Goal: Transaction & Acquisition: Purchase product/service

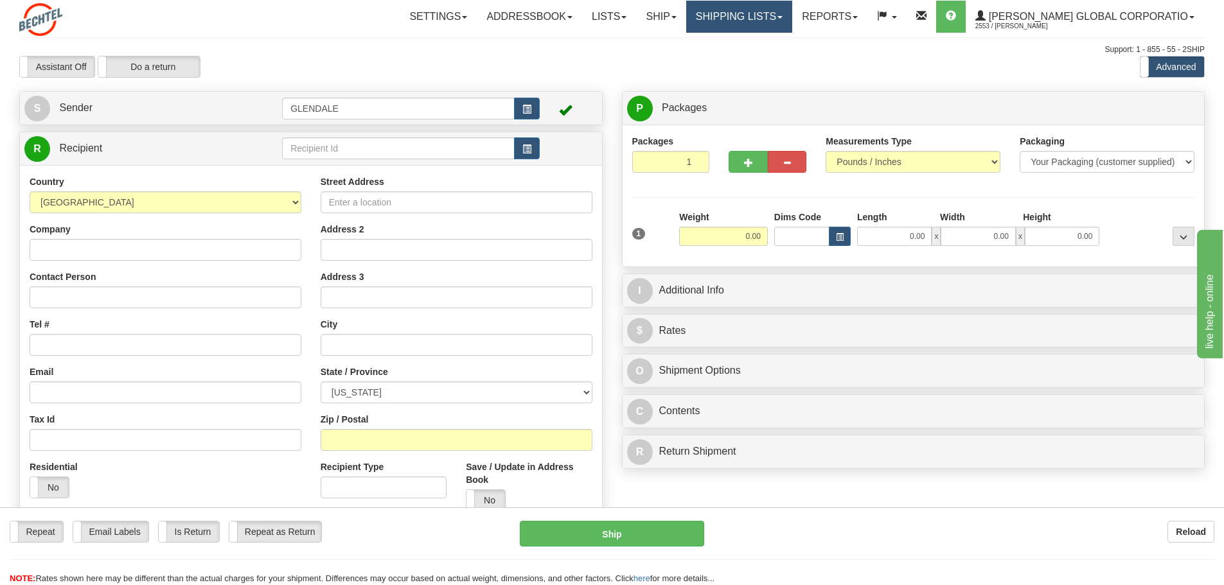
click at [789, 25] on link "Shipping lists" at bounding box center [739, 17] width 106 height 32
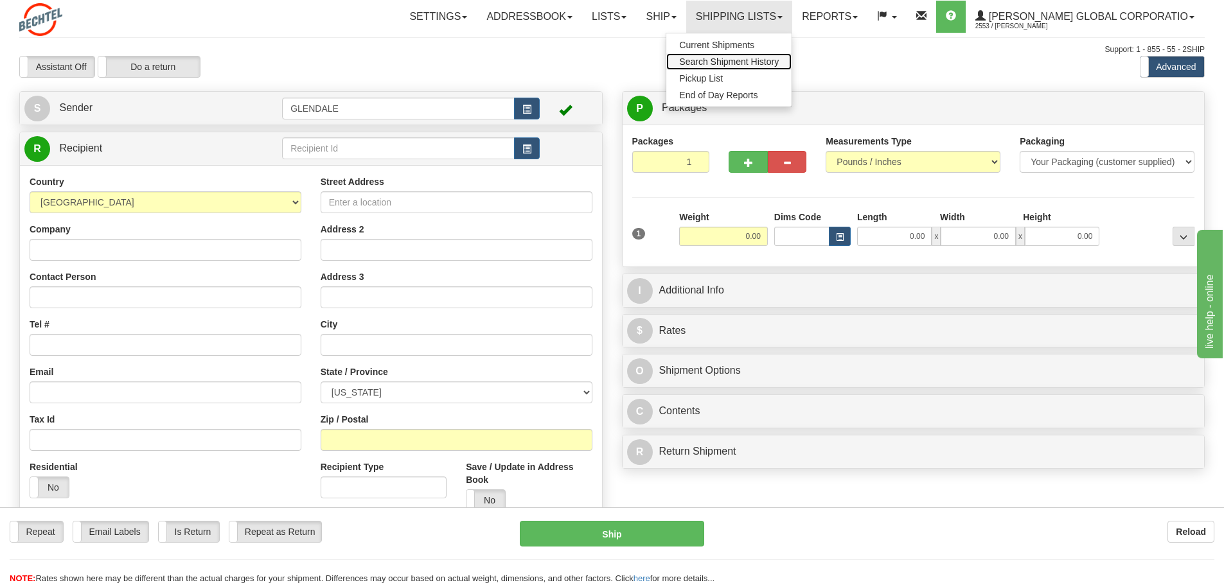
click at [779, 66] on span "Search Shipment History" at bounding box center [729, 62] width 100 height 10
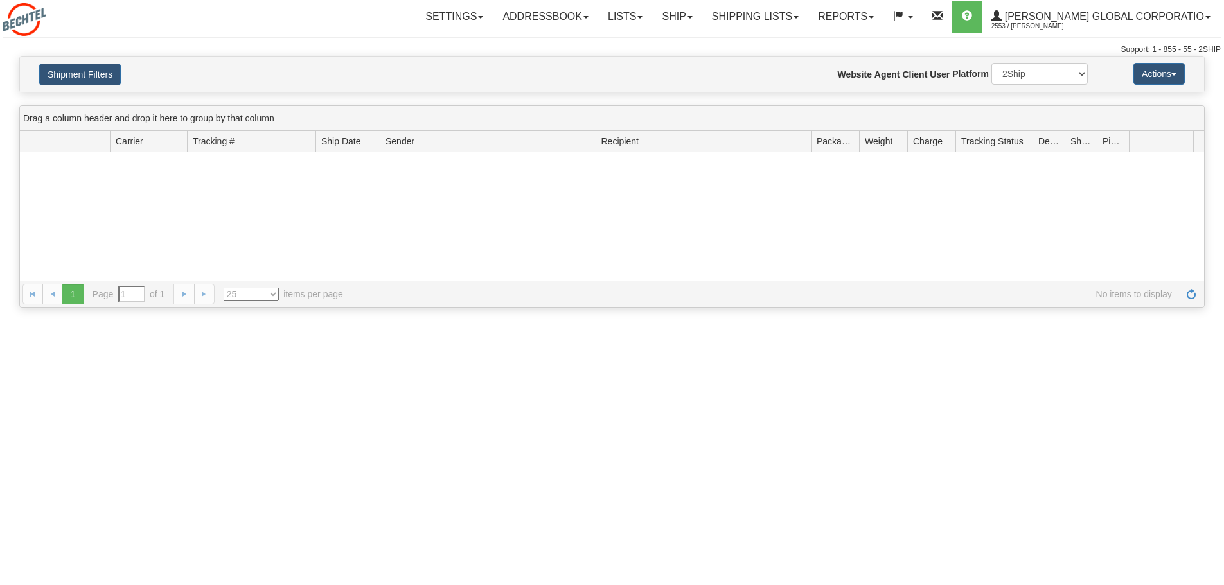
type input "From [DATE] To [DATE]"
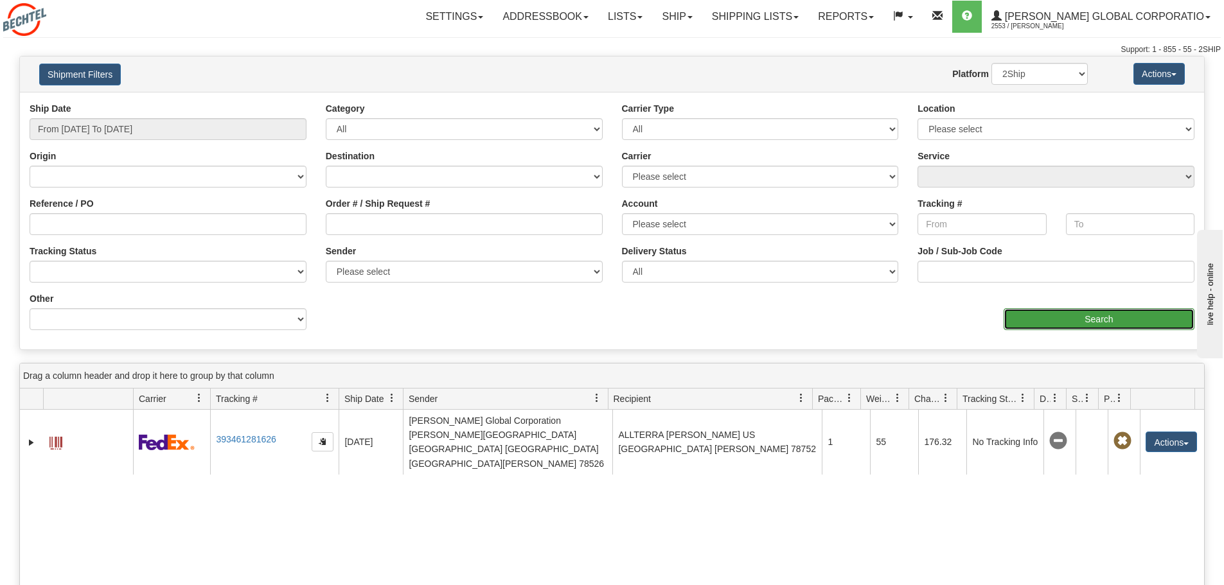
click at [1057, 324] on input "Search" at bounding box center [1099, 319] width 191 height 22
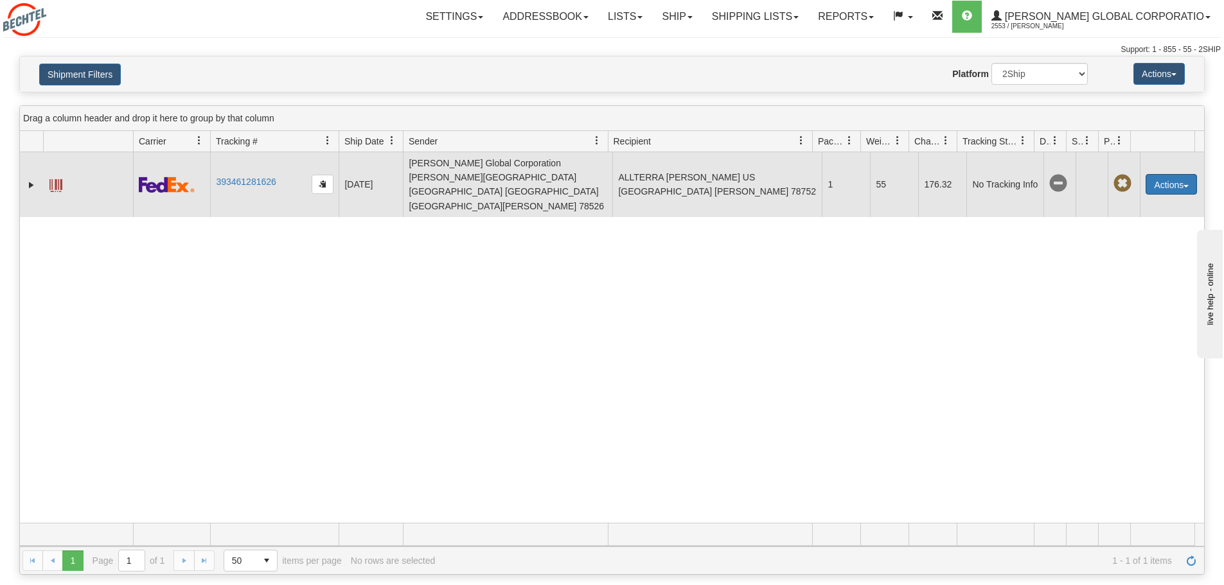
click at [1157, 174] on button "Actions" at bounding box center [1171, 184] width 51 height 21
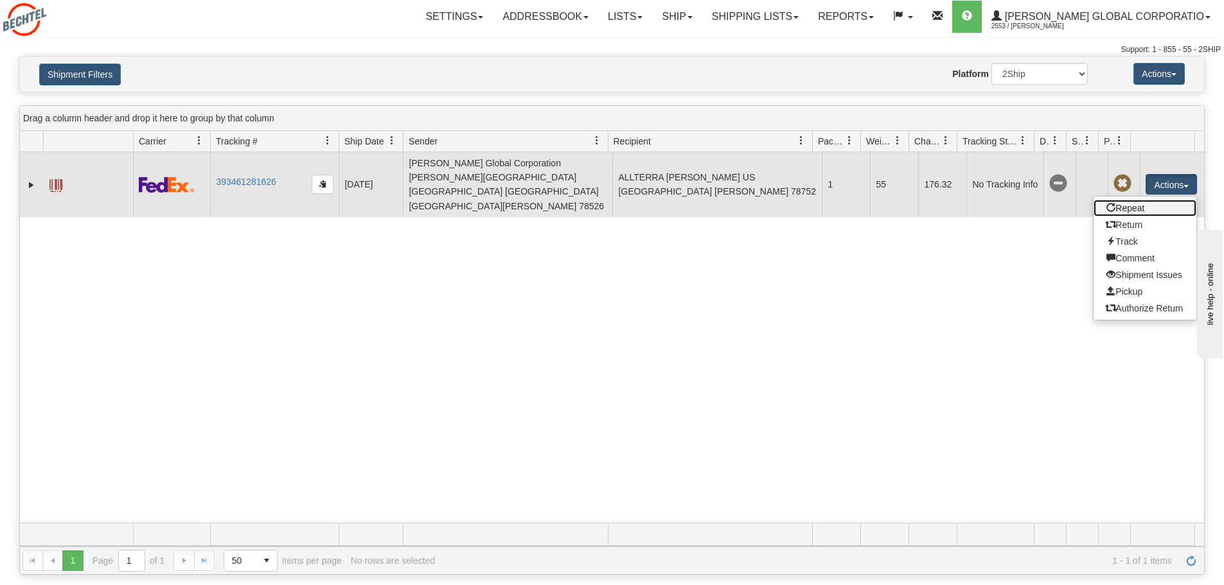
click at [1142, 200] on link "Repeat" at bounding box center [1145, 208] width 103 height 17
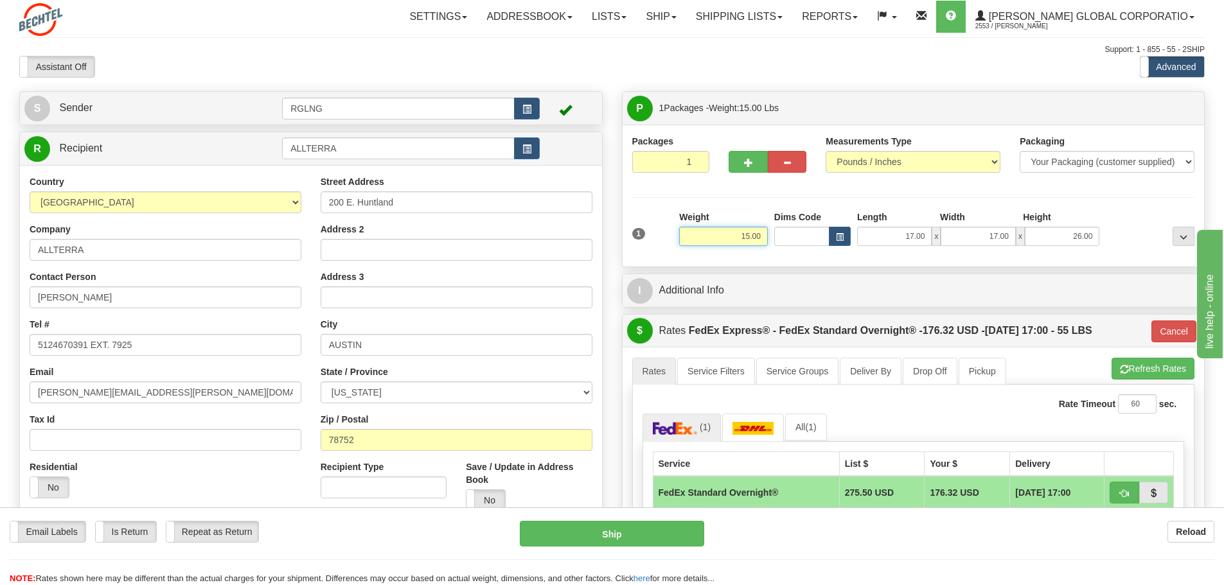
click at [756, 231] on input "15.00" at bounding box center [723, 236] width 89 height 19
type input "10.00"
type input "05"
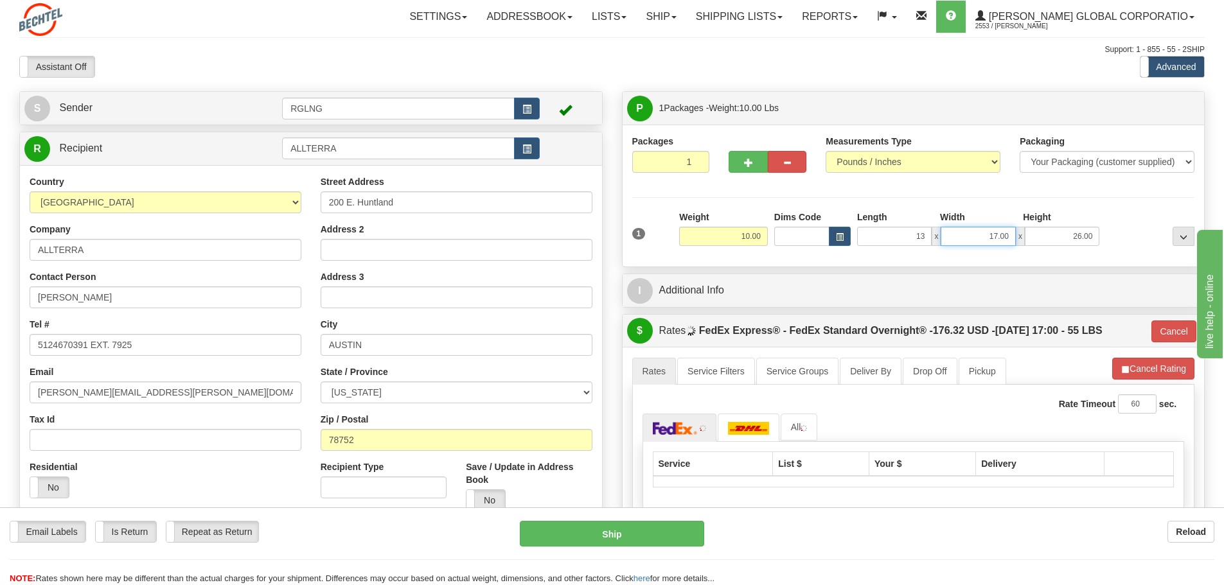
type input "13.00"
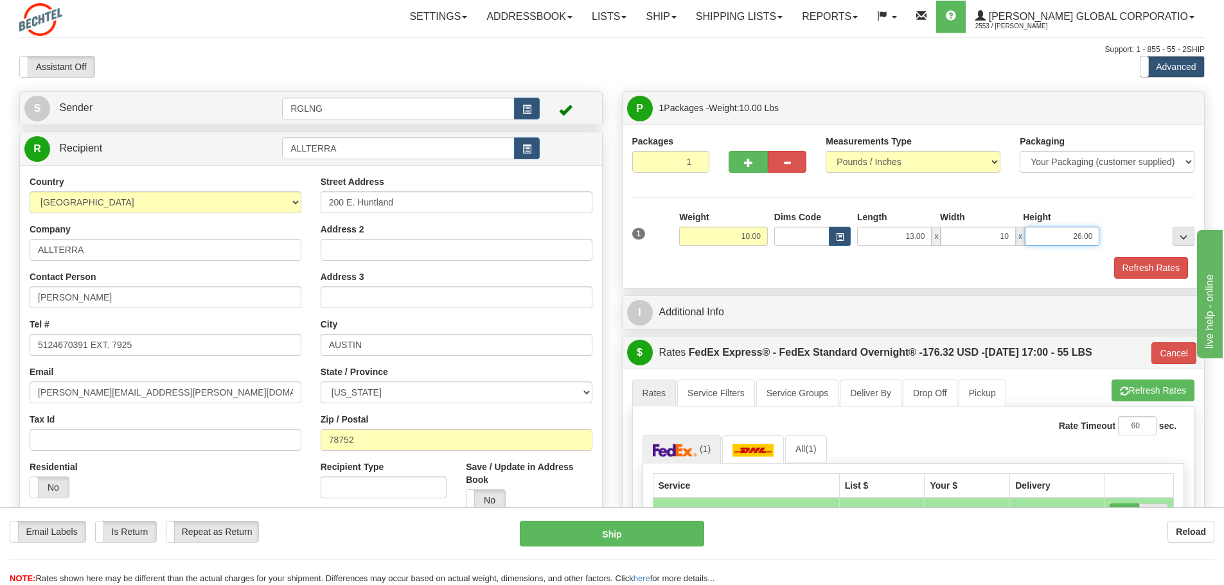
type input "10.00"
type input "5"
type input "6.00"
click at [1153, 258] on button "Refresh Rates" at bounding box center [1151, 268] width 74 height 22
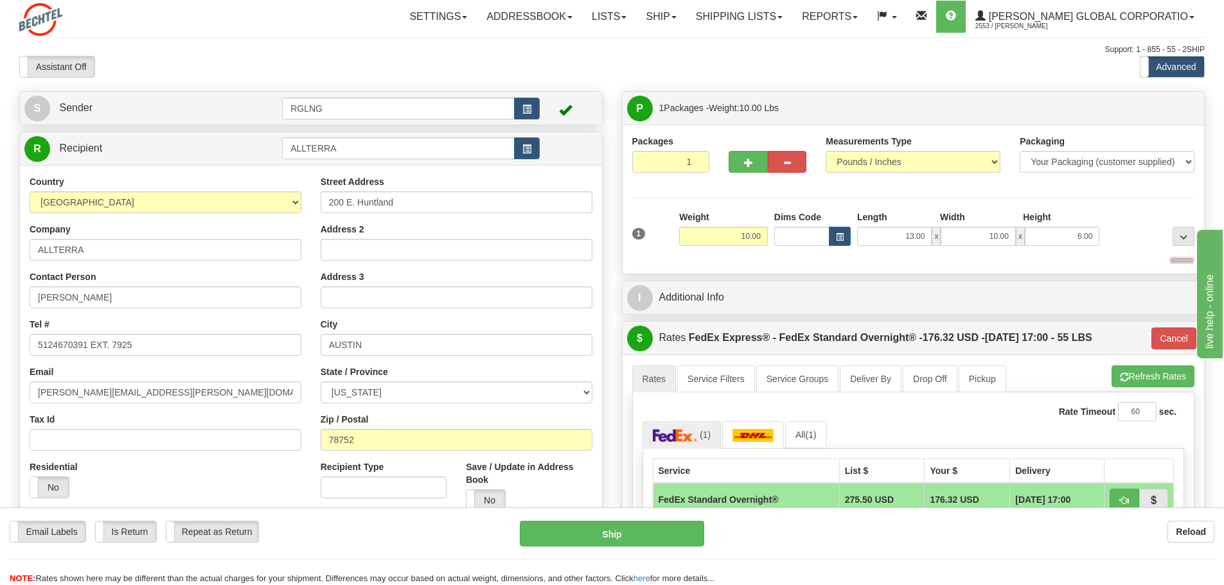
type input "05"
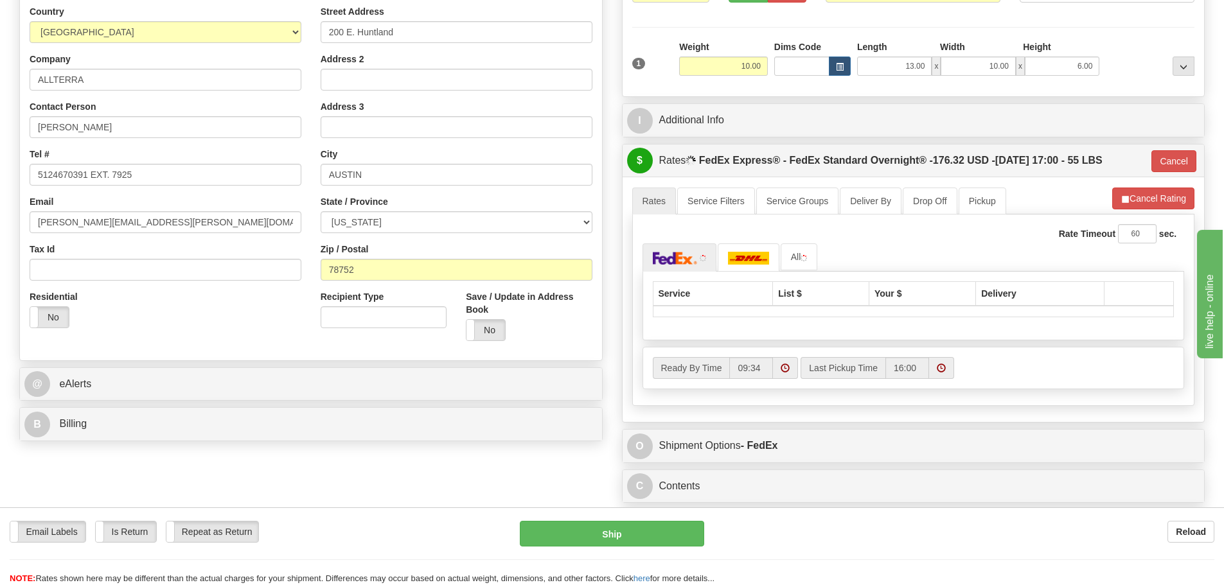
scroll to position [172, 0]
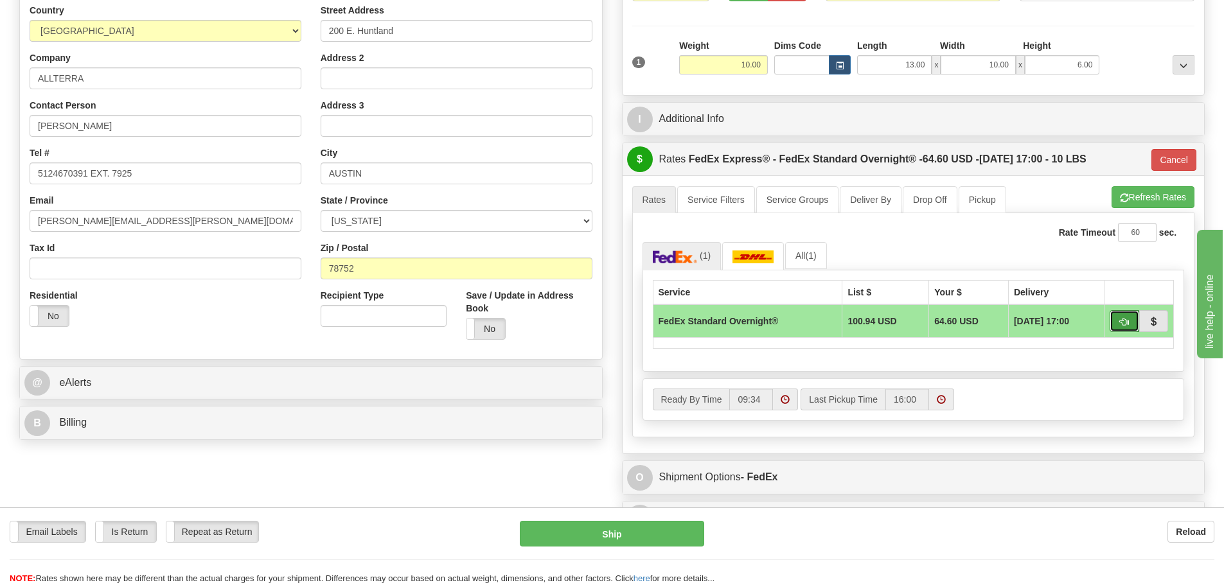
click at [1126, 321] on span "button" at bounding box center [1124, 322] width 9 height 8
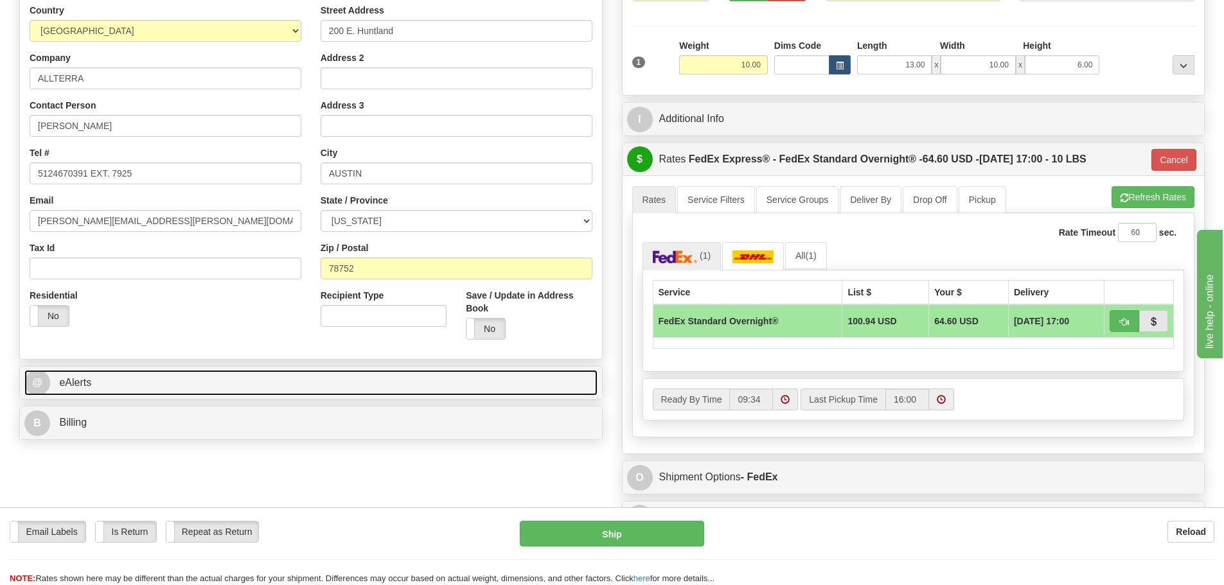
click at [173, 391] on link "@ eAlerts" at bounding box center [310, 383] width 573 height 26
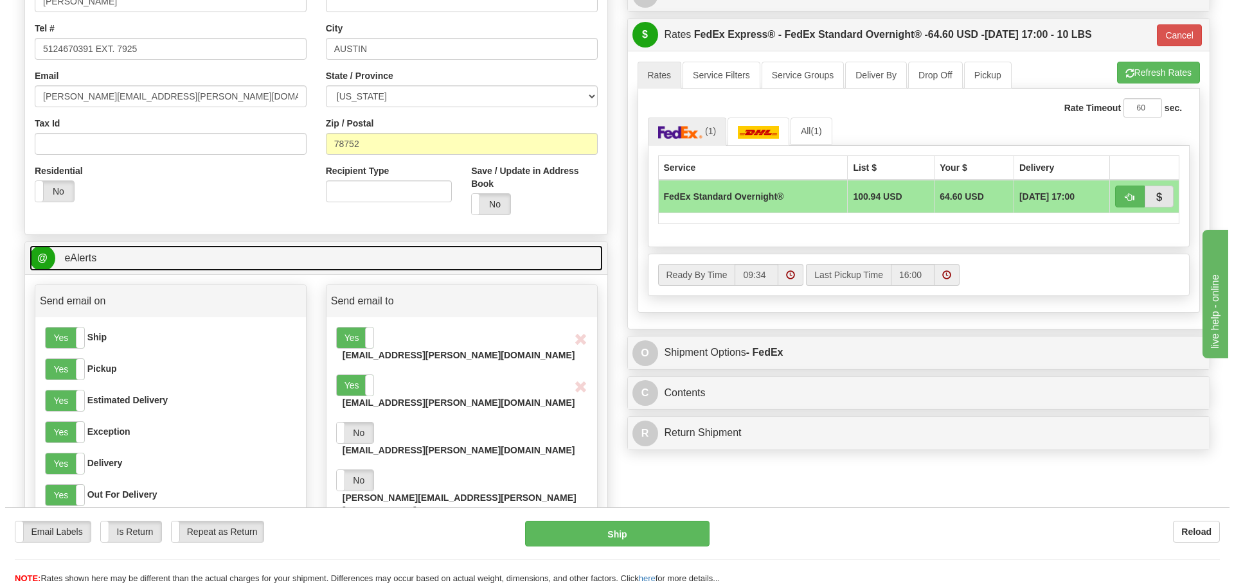
scroll to position [300, 0]
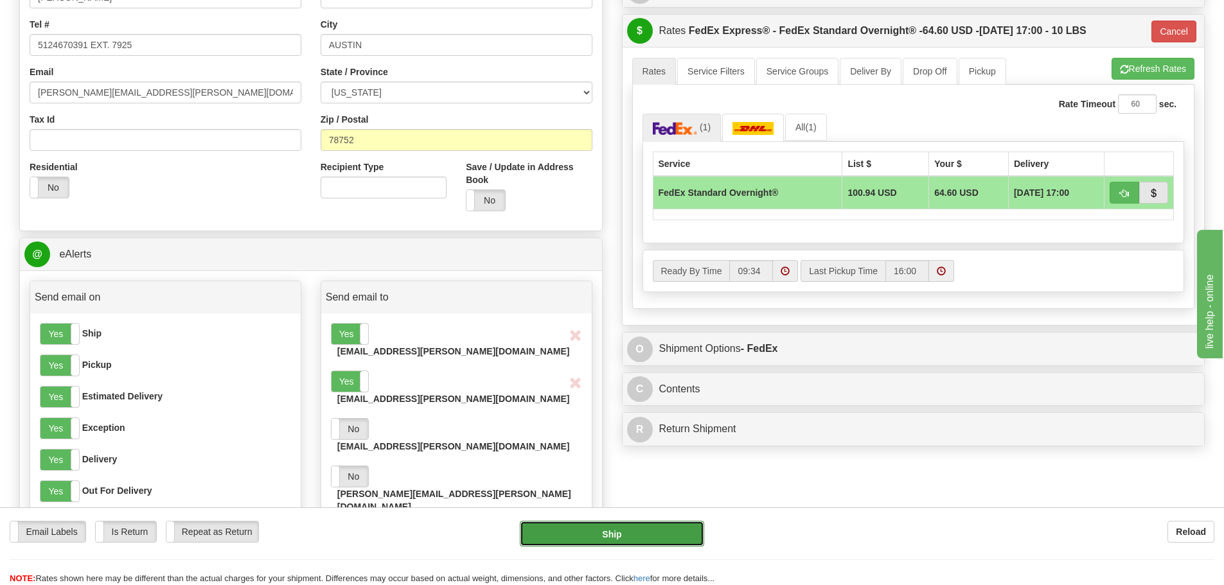
click at [626, 529] on button "Ship" at bounding box center [612, 534] width 184 height 26
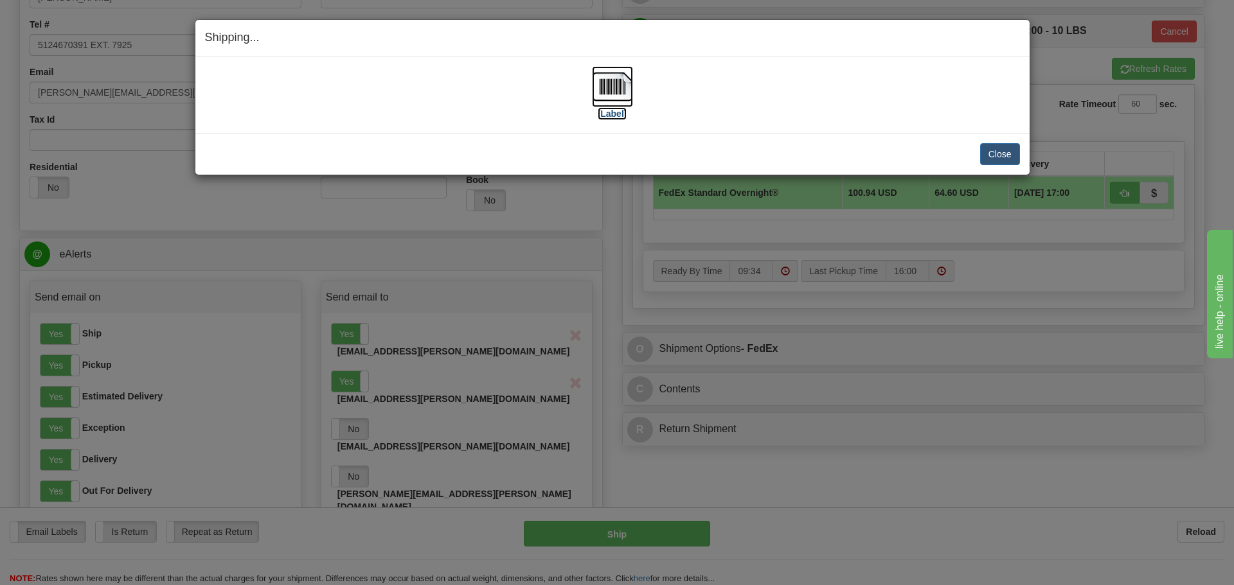
click at [621, 115] on label "[Label]" at bounding box center [613, 113] width 30 height 13
